Goal: Find specific page/section: Find specific page/section

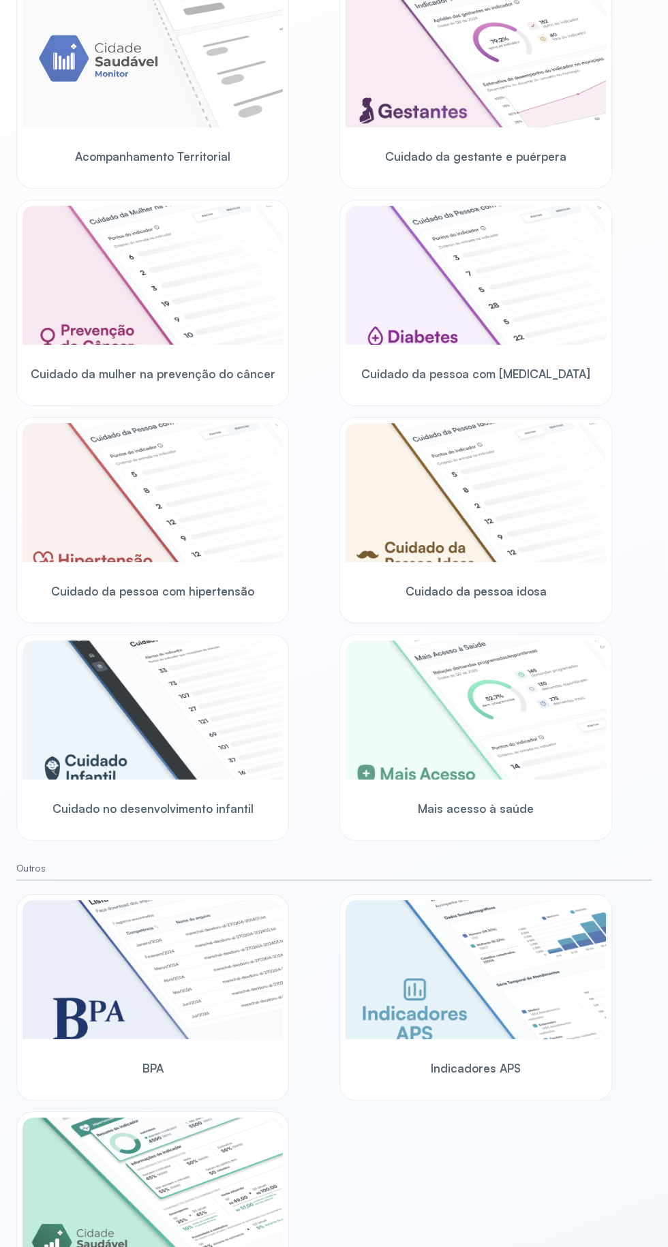
scroll to position [226, 0]
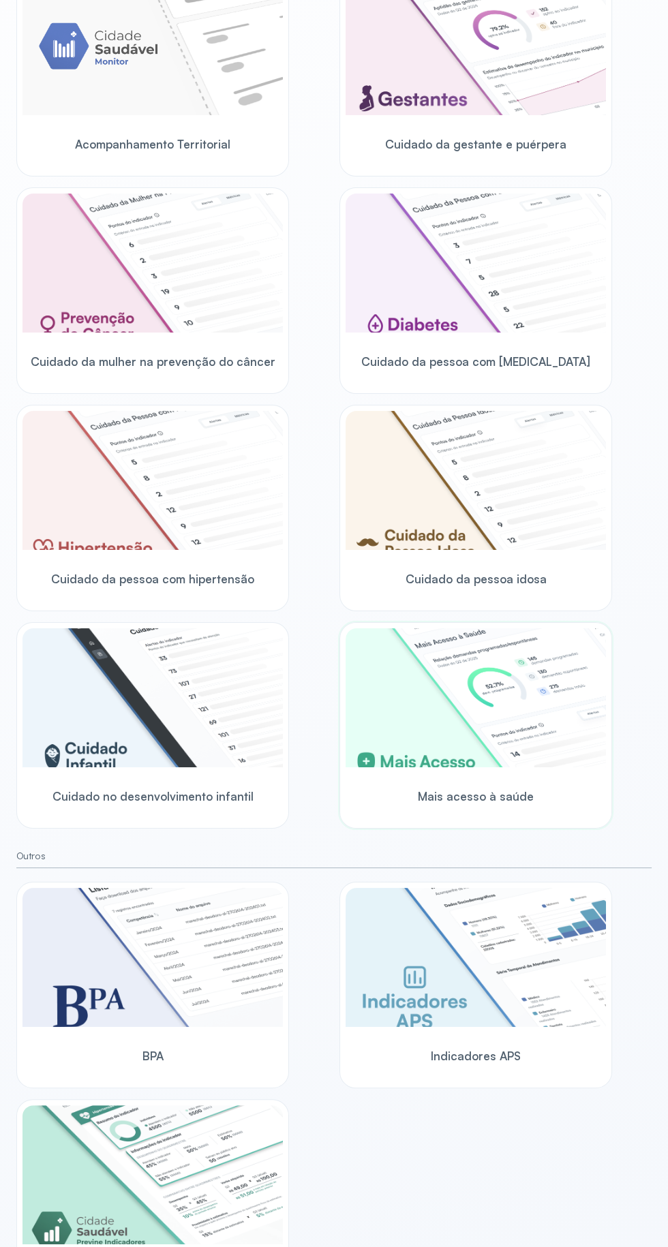
click at [481, 688] on img at bounding box center [476, 697] width 260 height 139
